Goal: Complete application form

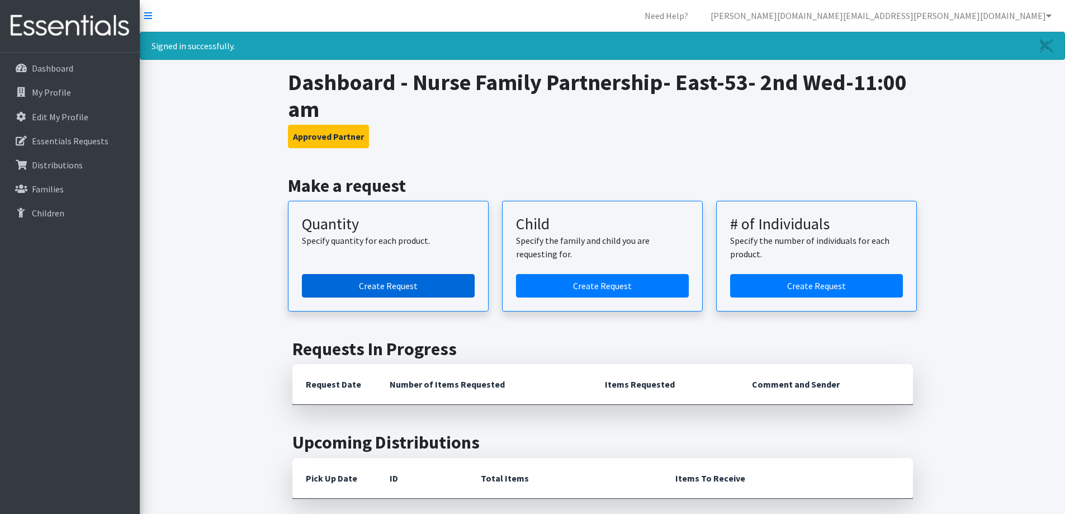
click at [410, 287] on link "Create Request" at bounding box center [388, 285] width 173 height 23
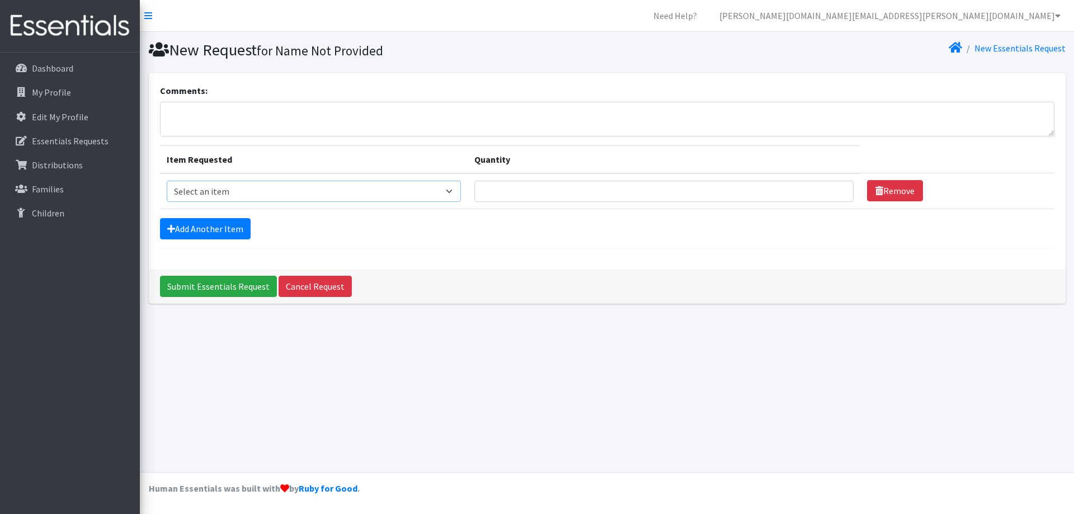
click at [455, 192] on select "Select an item Kids (Newborn) Kids (Size 1) Kids (Size 2) Kids (Size 3) Kids (S…" at bounding box center [314, 191] width 295 height 21
select select "3400"
click at [167, 181] on select "Select an item Kids (Newborn) Kids (Size 1) Kids (Size 2) Kids (Size 3) Kids (S…" at bounding box center [314, 191] width 295 height 21
click at [832, 188] on input "1" at bounding box center [663, 191] width 379 height 21
click at [832, 188] on input "2" at bounding box center [663, 191] width 379 height 21
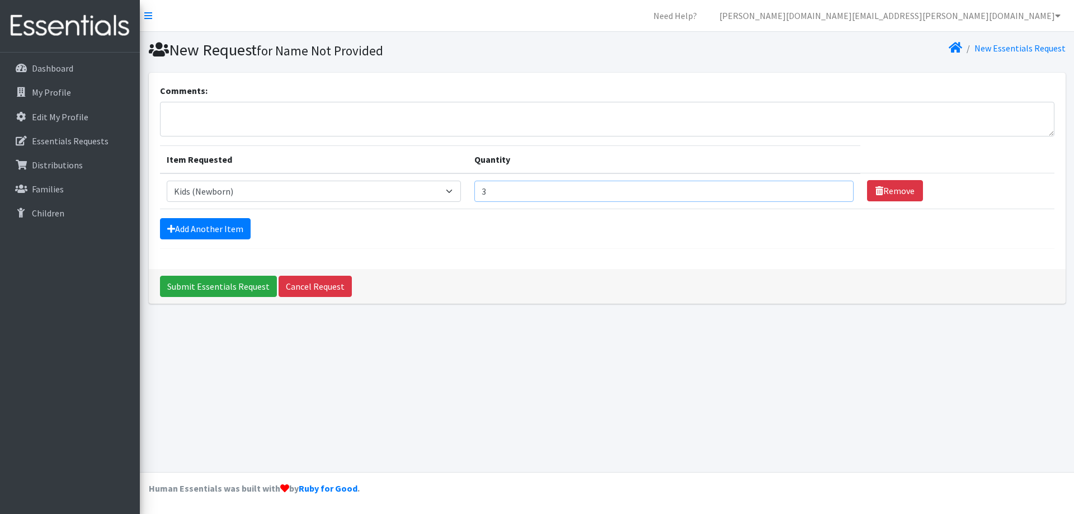
click at [832, 188] on input "3" at bounding box center [663, 191] width 379 height 21
click at [832, 188] on input "4" at bounding box center [663, 191] width 379 height 21
click at [832, 188] on input "5" at bounding box center [663, 191] width 379 height 21
click at [832, 188] on input "6" at bounding box center [663, 191] width 379 height 21
click at [832, 188] on input "7" at bounding box center [663, 191] width 379 height 21
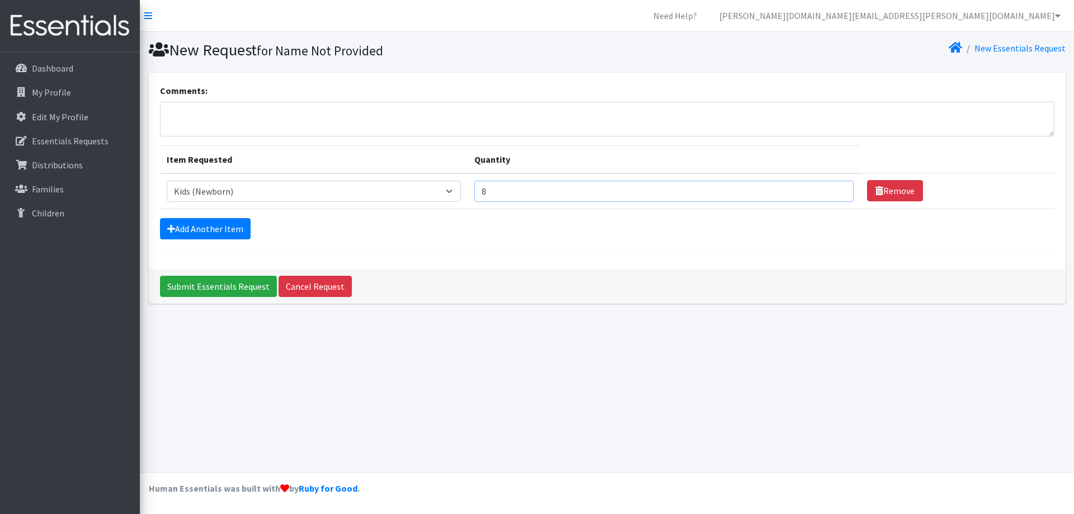
type input "8"
click at [832, 188] on input "8" at bounding box center [663, 191] width 379 height 21
click at [225, 225] on link "Add Another Item" at bounding box center [205, 228] width 91 height 21
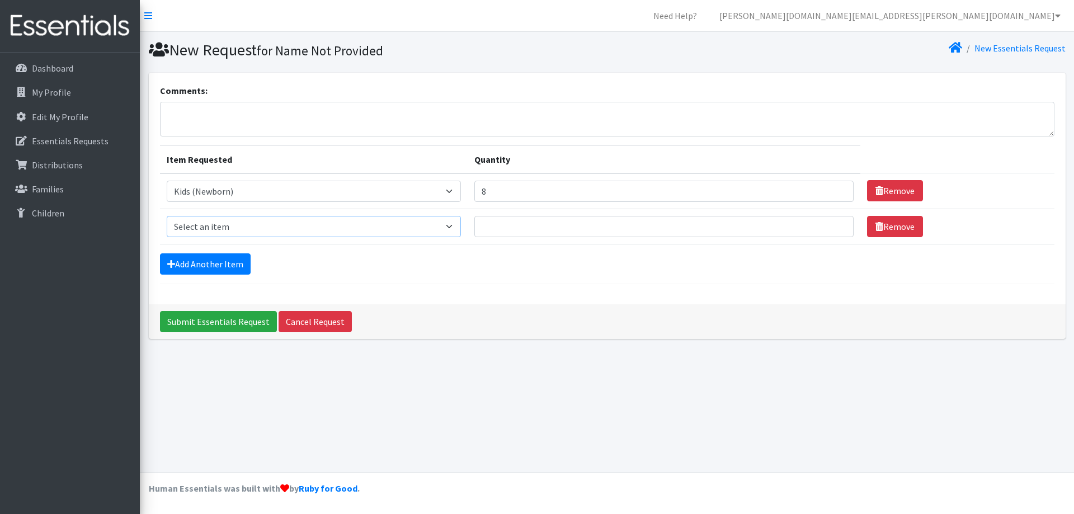
click at [458, 228] on select "Select an item Kids (Newborn) Kids (Size 1) Kids (Size 2) Kids (Size 3) Kids (S…" at bounding box center [314, 226] width 295 height 21
select select "3401"
click at [167, 216] on select "Select an item Kids (Newborn) Kids (Size 1) Kids (Size 2) Kids (Size 3) Kids (S…" at bounding box center [314, 226] width 295 height 21
click at [829, 224] on input "1" at bounding box center [663, 226] width 379 height 21
click at [829, 224] on input "2" at bounding box center [663, 226] width 379 height 21
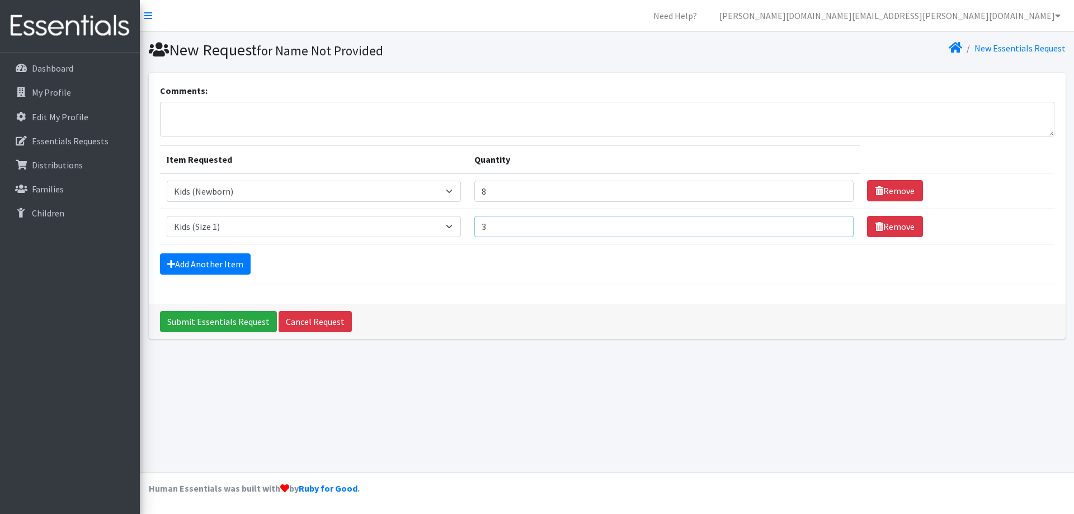
click at [829, 224] on input "3" at bounding box center [663, 226] width 379 height 21
type input "4"
click at [829, 224] on input "4" at bounding box center [663, 226] width 379 height 21
click at [209, 265] on link "Add Another Item" at bounding box center [205, 263] width 91 height 21
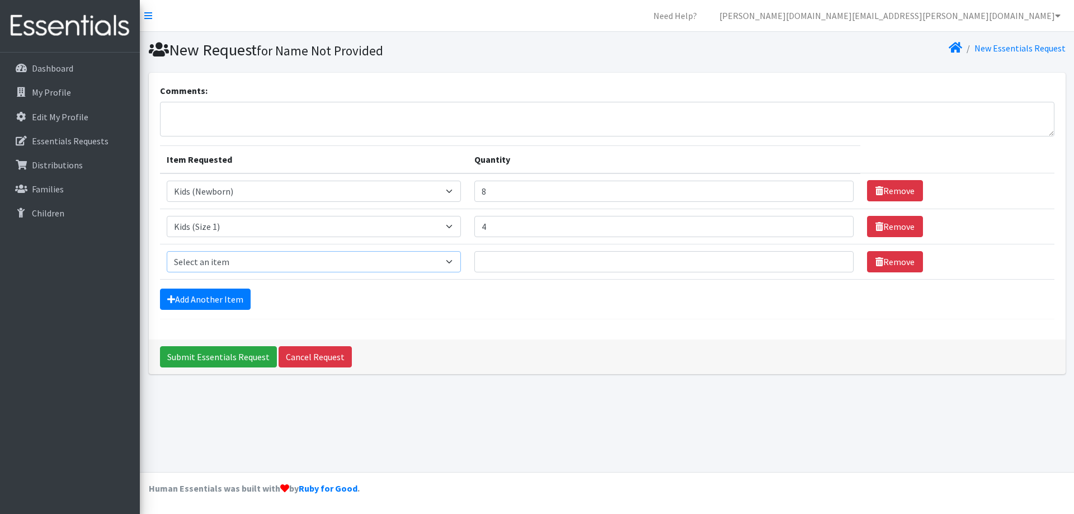
click at [450, 260] on select "Select an item Kids (Newborn) Kids (Size 1) Kids (Size 2) Kids (Size 3) Kids (S…" at bounding box center [314, 261] width 295 height 21
select select "3420"
click at [167, 251] on select "Select an item Kids (Newborn) Kids (Size 1) Kids (Size 2) Kids (Size 3) Kids (S…" at bounding box center [314, 261] width 295 height 21
click at [830, 260] on input "1" at bounding box center [663, 261] width 379 height 21
click at [830, 260] on input "2" at bounding box center [663, 261] width 379 height 21
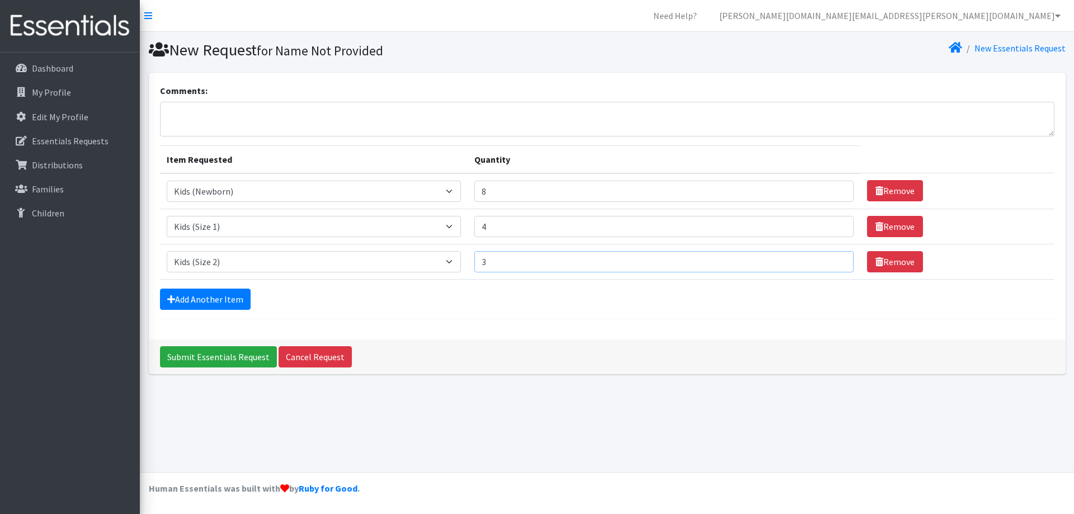
click at [830, 260] on input "3" at bounding box center [663, 261] width 379 height 21
type input "4"
click at [830, 260] on input "4" at bounding box center [663, 261] width 379 height 21
click at [205, 302] on link "Add Another Item" at bounding box center [205, 299] width 91 height 21
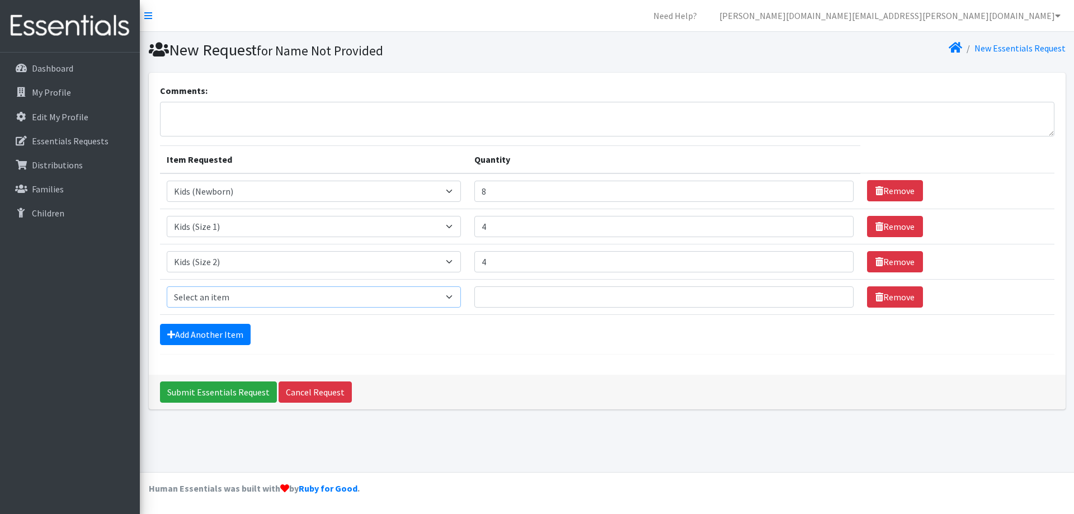
click at [457, 296] on select "Select an item Kids (Newborn) Kids (Size 1) Kids (Size 2) Kids (Size 3) Kids (S…" at bounding box center [314, 296] width 295 height 21
select select "3393"
click at [167, 286] on select "Select an item Kids (Newborn) Kids (Size 1) Kids (Size 2) Kids (Size 3) Kids (S…" at bounding box center [314, 296] width 295 height 21
click at [830, 295] on input "1" at bounding box center [663, 296] width 379 height 21
click at [830, 295] on input "2" at bounding box center [663, 296] width 379 height 21
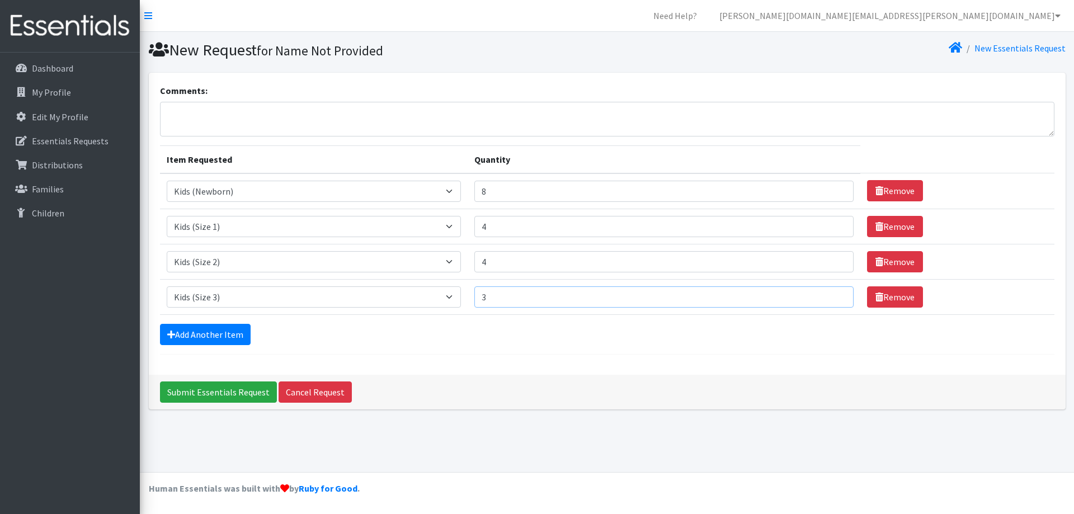
click at [830, 295] on input "3" at bounding box center [663, 296] width 379 height 21
type input "4"
click at [830, 295] on input "4" at bounding box center [663, 296] width 379 height 21
click at [226, 336] on link "Add Another Item" at bounding box center [205, 334] width 91 height 21
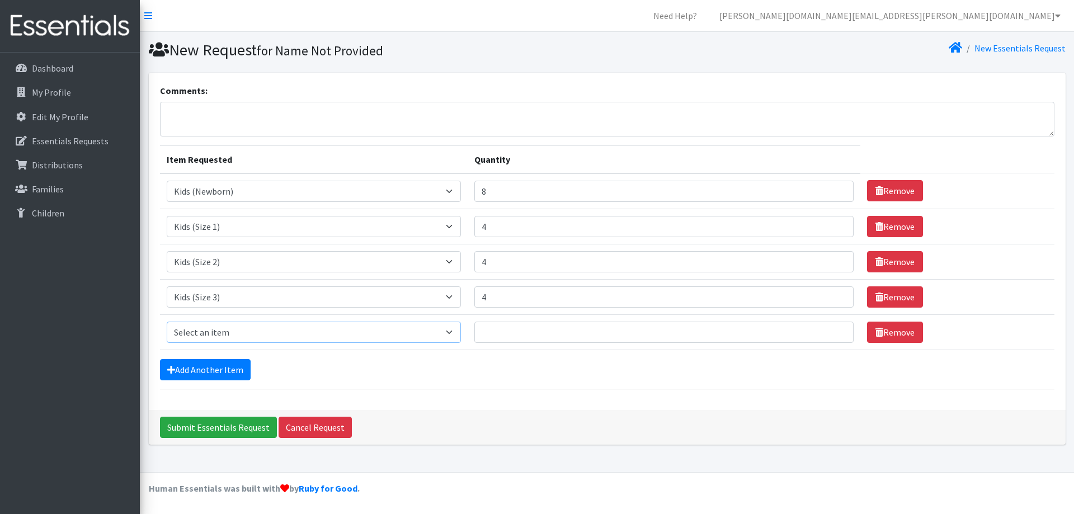
click at [451, 332] on select "Select an item Kids (Newborn) Kids (Size 1) Kids (Size 2) Kids (Size 3) Kids (S…" at bounding box center [314, 331] width 295 height 21
select select "3394"
click at [167, 321] on select "Select an item Kids (Newborn) Kids (Size 1) Kids (Size 2) Kids (Size 3) Kids (S…" at bounding box center [314, 331] width 295 height 21
click at [830, 329] on input "1" at bounding box center [663, 331] width 379 height 21
click at [829, 329] on input "5" at bounding box center [663, 331] width 379 height 21
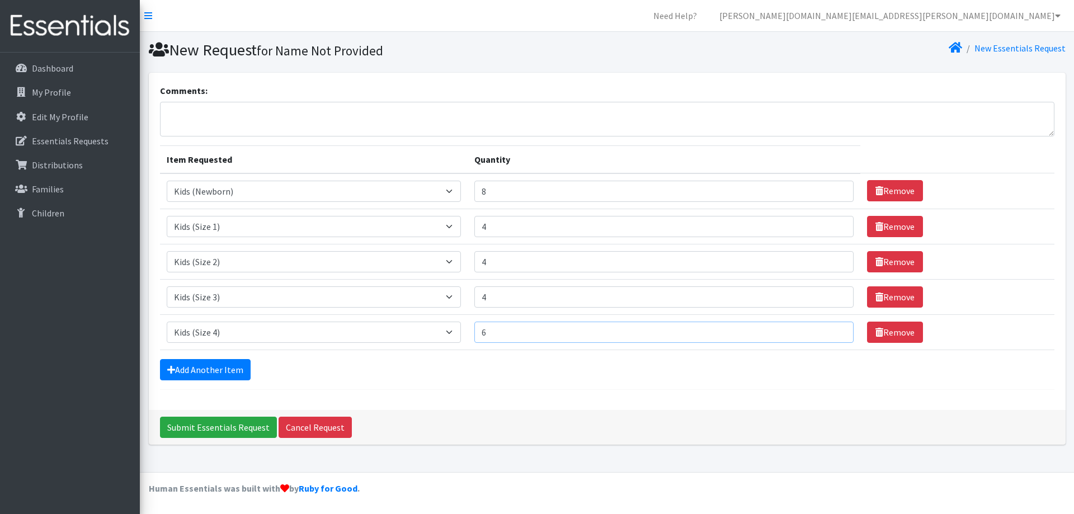
type input "6"
click at [829, 329] on input "6" at bounding box center [663, 331] width 379 height 21
click at [199, 367] on link "Add Another Item" at bounding box center [205, 369] width 91 height 21
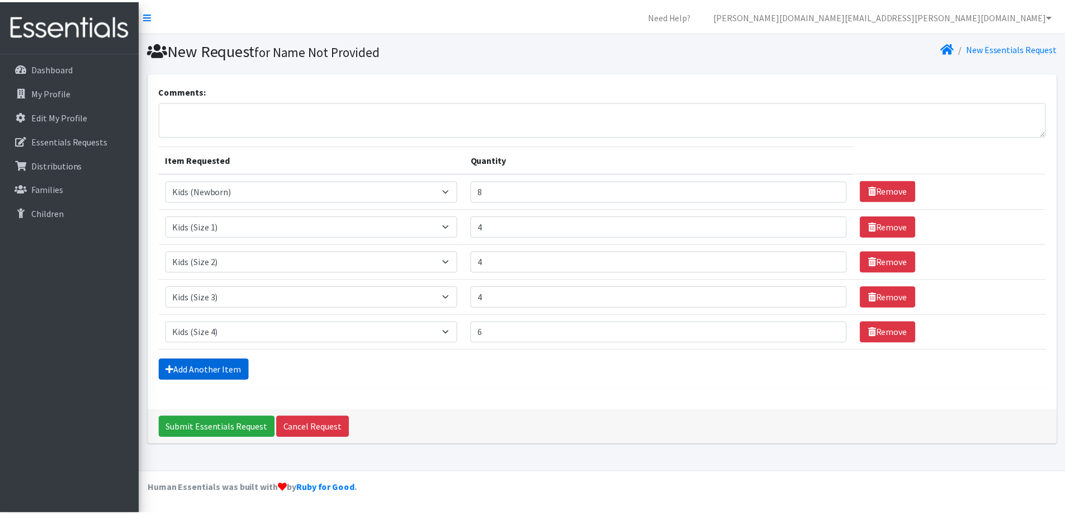
scroll to position [17, 0]
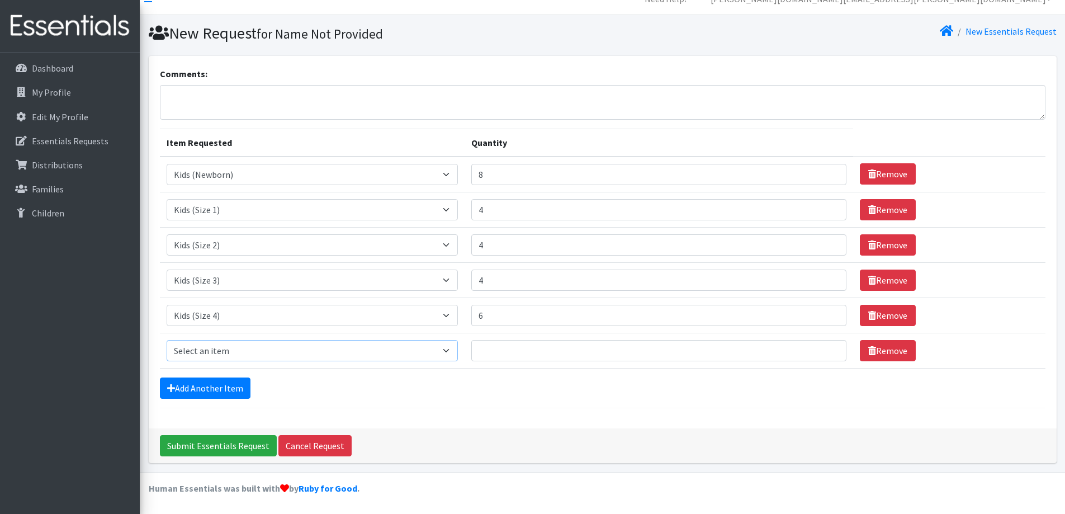
drag, startPoint x: 453, startPoint y: 348, endPoint x: 446, endPoint y: 348, distance: 6.7
click at [453, 348] on select "Select an item Kids (Newborn) Kids (Size 1) Kids (Size 2) Kids (Size 3) Kids (S…" at bounding box center [313, 350] width 292 height 21
select select "3407"
click at [167, 340] on select "Select an item Kids (Newborn) Kids (Size 1) Kids (Size 2) Kids (Size 3) Kids (S…" at bounding box center [313, 350] width 292 height 21
click at [824, 346] on input "1" at bounding box center [658, 350] width 375 height 21
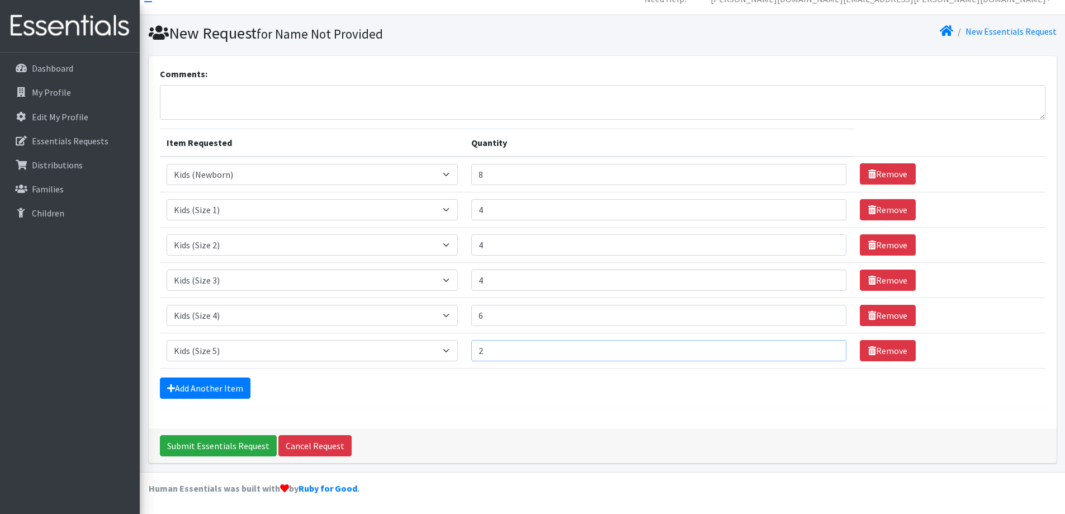
click at [824, 346] on input "2" at bounding box center [658, 350] width 375 height 21
click at [824, 346] on input "3" at bounding box center [658, 350] width 375 height 21
click at [824, 346] on input "7" at bounding box center [658, 350] width 375 height 21
click at [824, 346] on input "8" at bounding box center [658, 350] width 375 height 21
click at [824, 352] on input "7" at bounding box center [658, 350] width 375 height 21
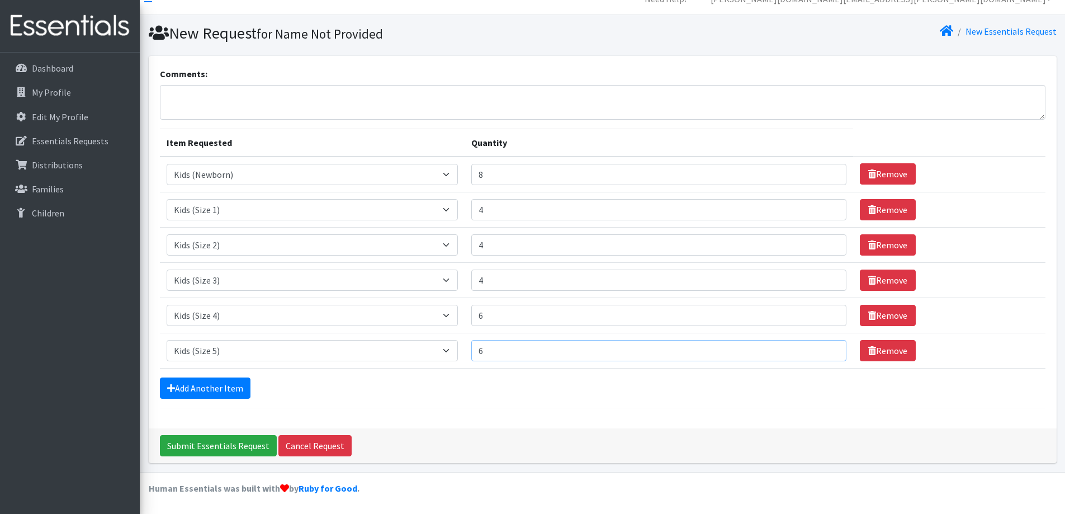
type input "6"
click at [824, 352] on input "6" at bounding box center [658, 350] width 375 height 21
click at [208, 389] on link "Add Another Item" at bounding box center [205, 387] width 91 height 21
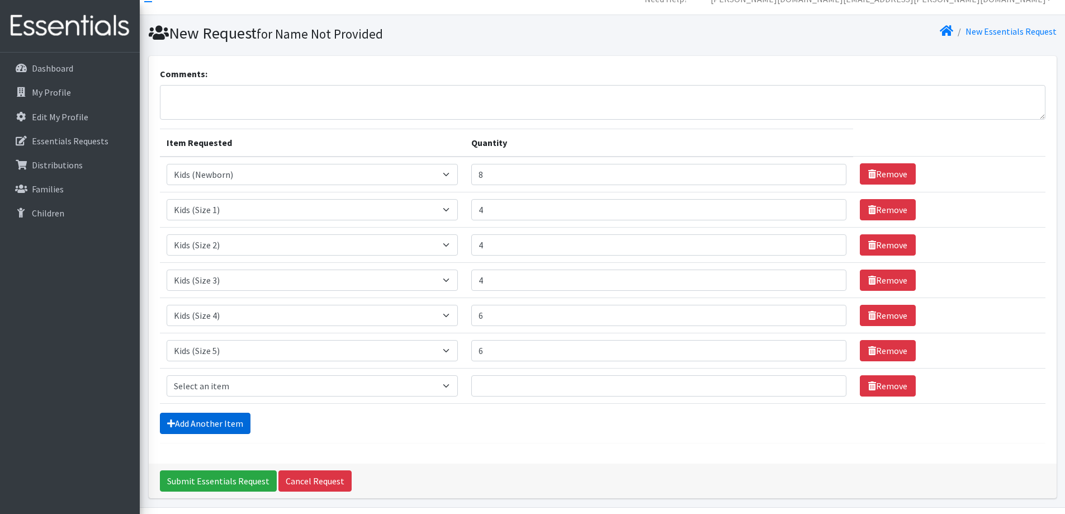
scroll to position [52, 0]
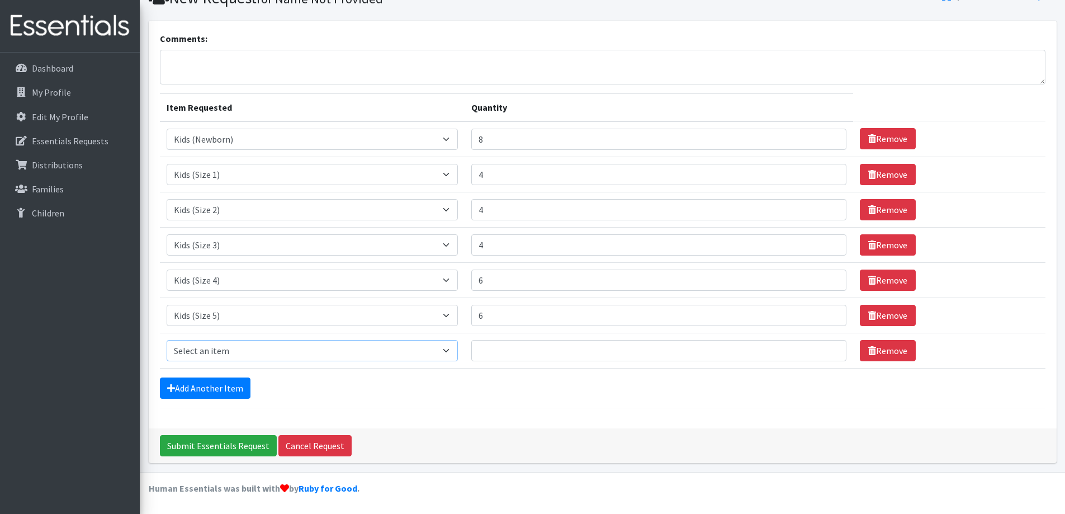
click at [453, 348] on select "Select an item Kids (Newborn) Kids (Size 1) Kids (Size 2) Kids (Size 3) Kids (S…" at bounding box center [313, 350] width 292 height 21
select select "3419"
click at [167, 340] on select "Select an item Kids (Newborn) Kids (Size 1) Kids (Size 2) Kids (Size 3) Kids (S…" at bounding box center [313, 350] width 292 height 21
click at [824, 347] on input "1" at bounding box center [658, 350] width 375 height 21
click at [824, 347] on input "2" at bounding box center [658, 350] width 375 height 21
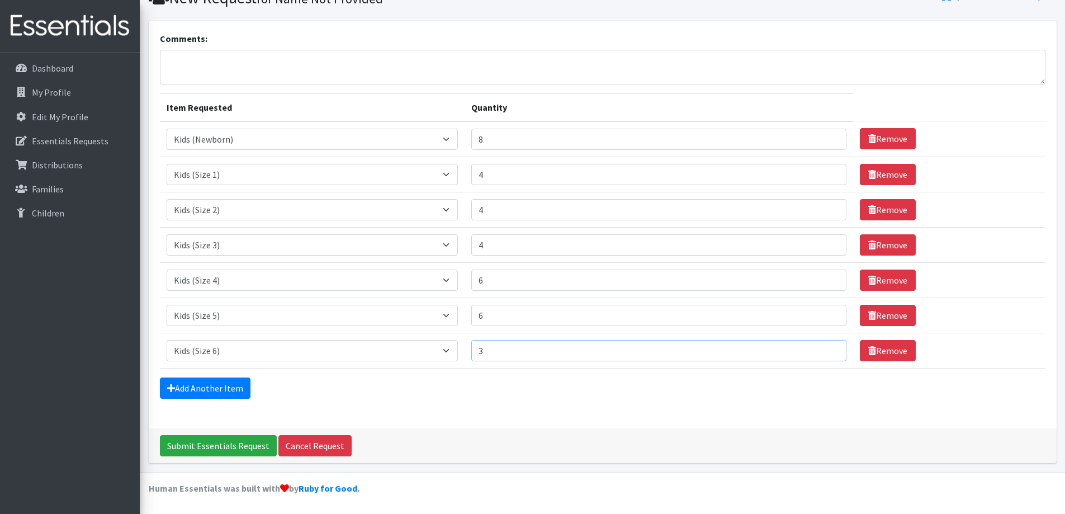
click at [824, 347] on input "3" at bounding box center [658, 350] width 375 height 21
click at [824, 347] on input "4" at bounding box center [658, 350] width 375 height 21
click at [824, 347] on input "5" at bounding box center [658, 350] width 375 height 21
click at [824, 347] on input "6" at bounding box center [658, 350] width 375 height 21
click at [822, 352] on input "3" at bounding box center [658, 350] width 375 height 21
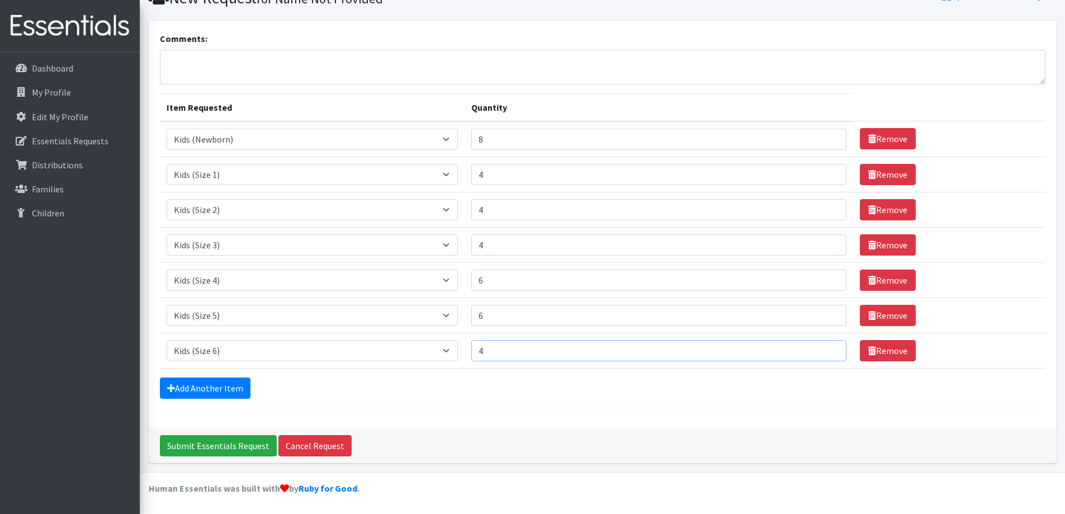
click at [824, 347] on input "4" at bounding box center [658, 350] width 375 height 21
click at [825, 347] on input "5" at bounding box center [658, 350] width 375 height 21
type input "6"
click at [825, 347] on input "6" at bounding box center [658, 350] width 375 height 21
click at [230, 391] on link "Add Another Item" at bounding box center [205, 387] width 91 height 21
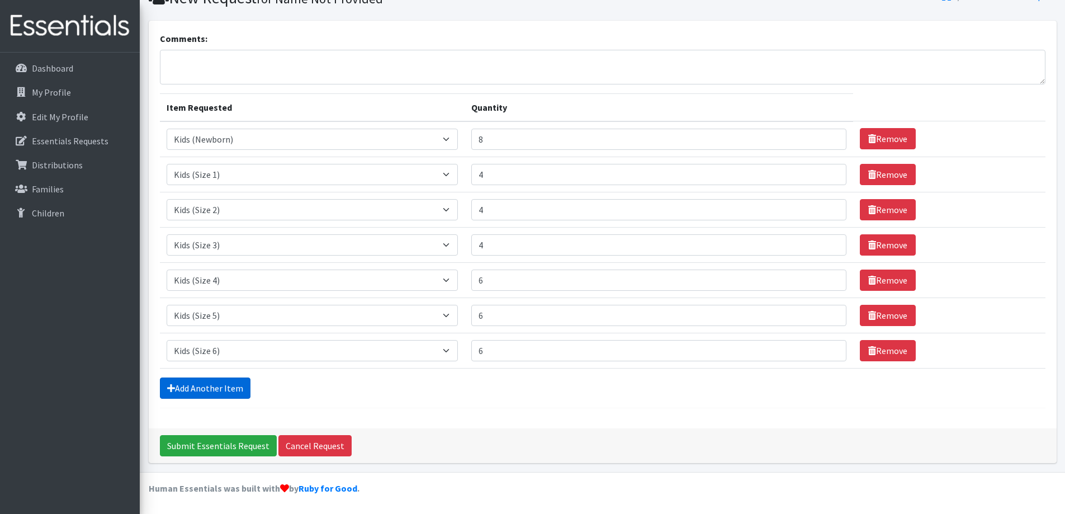
scroll to position [87, 0]
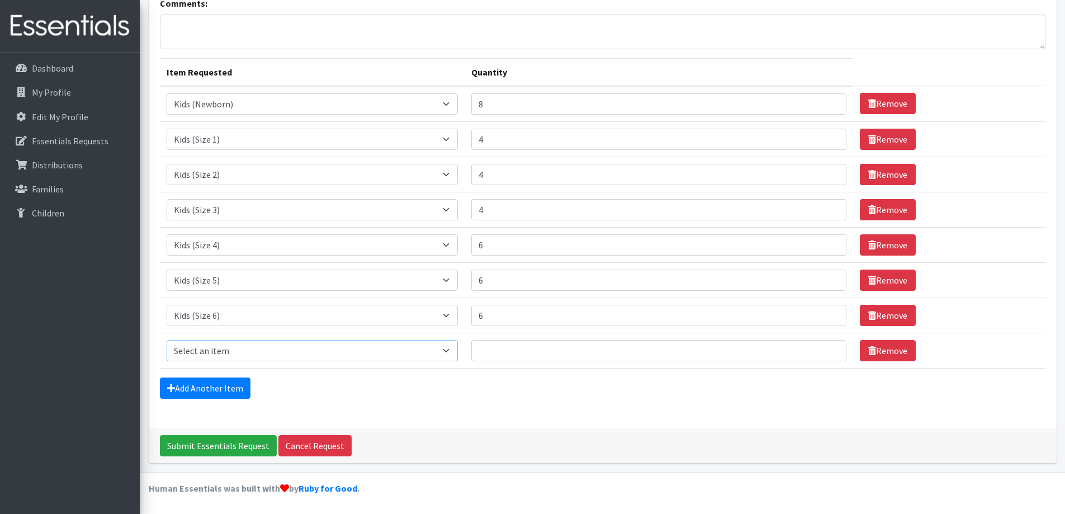
click at [451, 351] on select "Select an item Kids (Newborn) Kids (Size 1) Kids (Size 2) Kids (Size 3) Kids (S…" at bounding box center [313, 350] width 292 height 21
select select "3418"
click at [167, 340] on select "Select an item Kids (Newborn) Kids (Size 1) Kids (Size 2) Kids (Size 3) Kids (S…" at bounding box center [313, 350] width 292 height 21
click at [826, 348] on input "26" at bounding box center [658, 350] width 375 height 21
click at [825, 354] on input "25" at bounding box center [658, 350] width 375 height 21
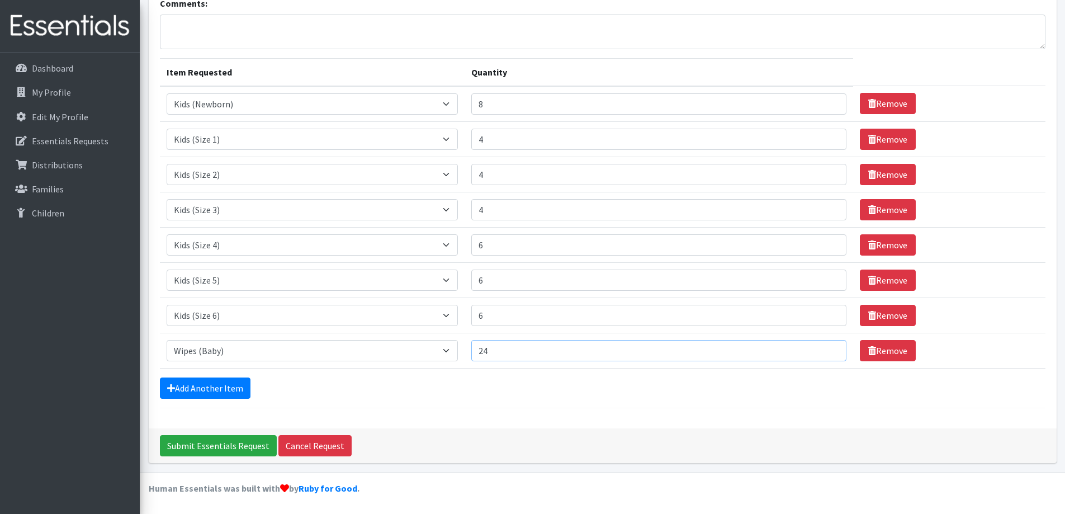
type input "24"
click at [824, 354] on input "24" at bounding box center [658, 350] width 375 height 21
click at [225, 442] on input "Submit Essentials Request" at bounding box center [218, 445] width 117 height 21
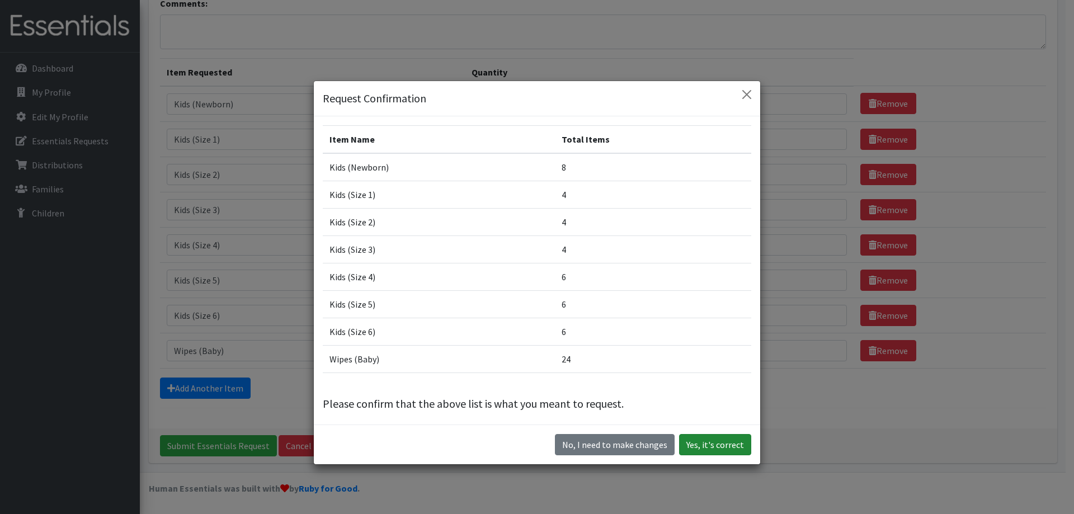
click at [699, 447] on button "Yes, it's correct" at bounding box center [715, 444] width 72 height 21
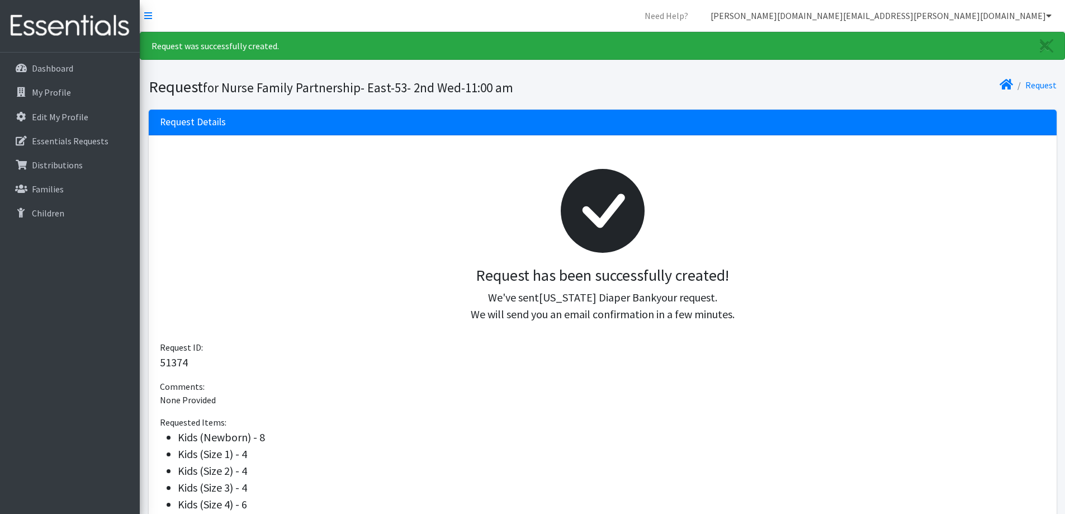
click at [1018, 15] on link "[PERSON_NAME][DOMAIN_NAME][EMAIL_ADDRESS][PERSON_NAME][DOMAIN_NAME]" at bounding box center [881, 15] width 359 height 22
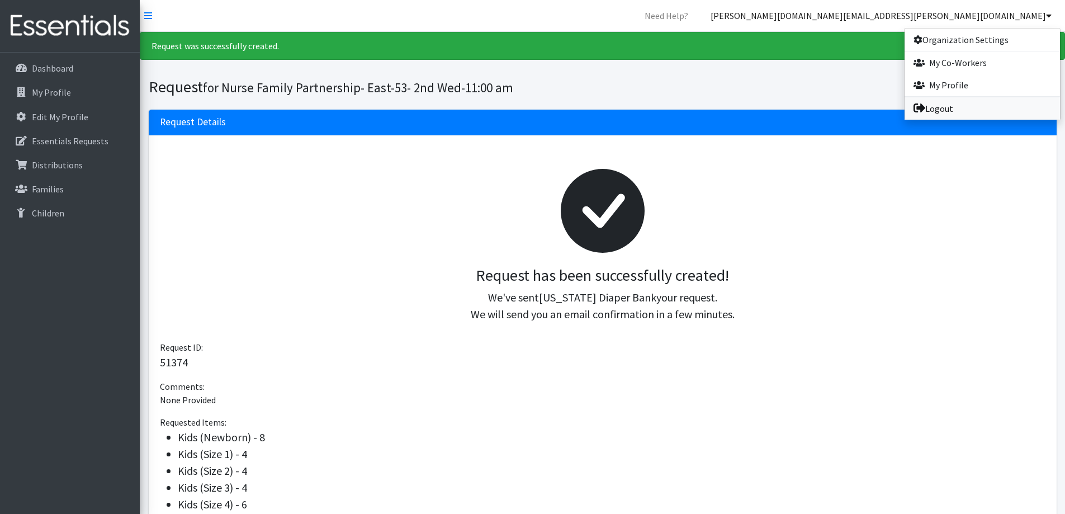
click at [973, 111] on link "Logout" at bounding box center [982, 108] width 155 height 22
